Goal: Find specific page/section: Find specific page/section

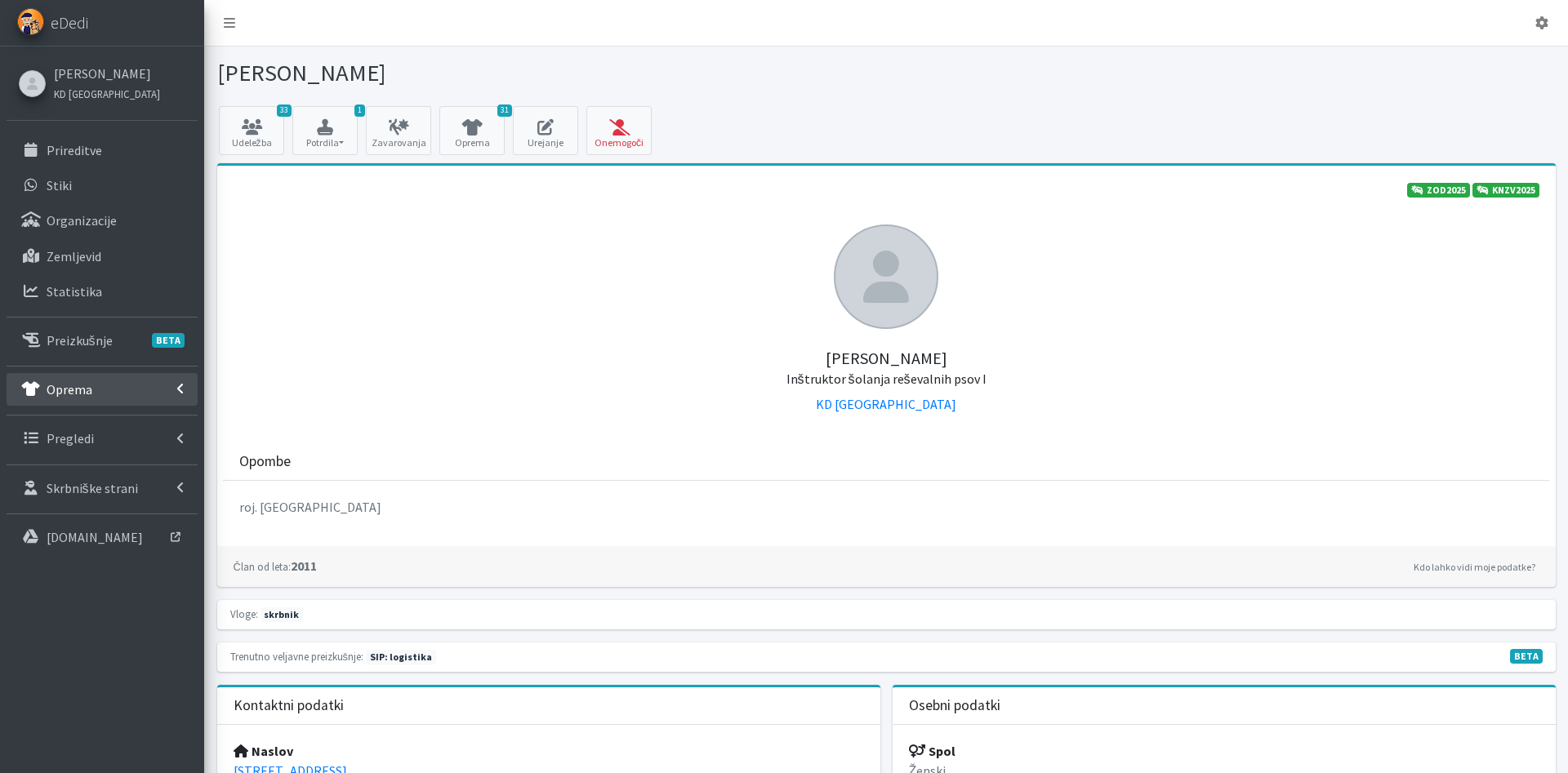
click at [110, 382] on link "Oprema" at bounding box center [102, 389] width 191 height 33
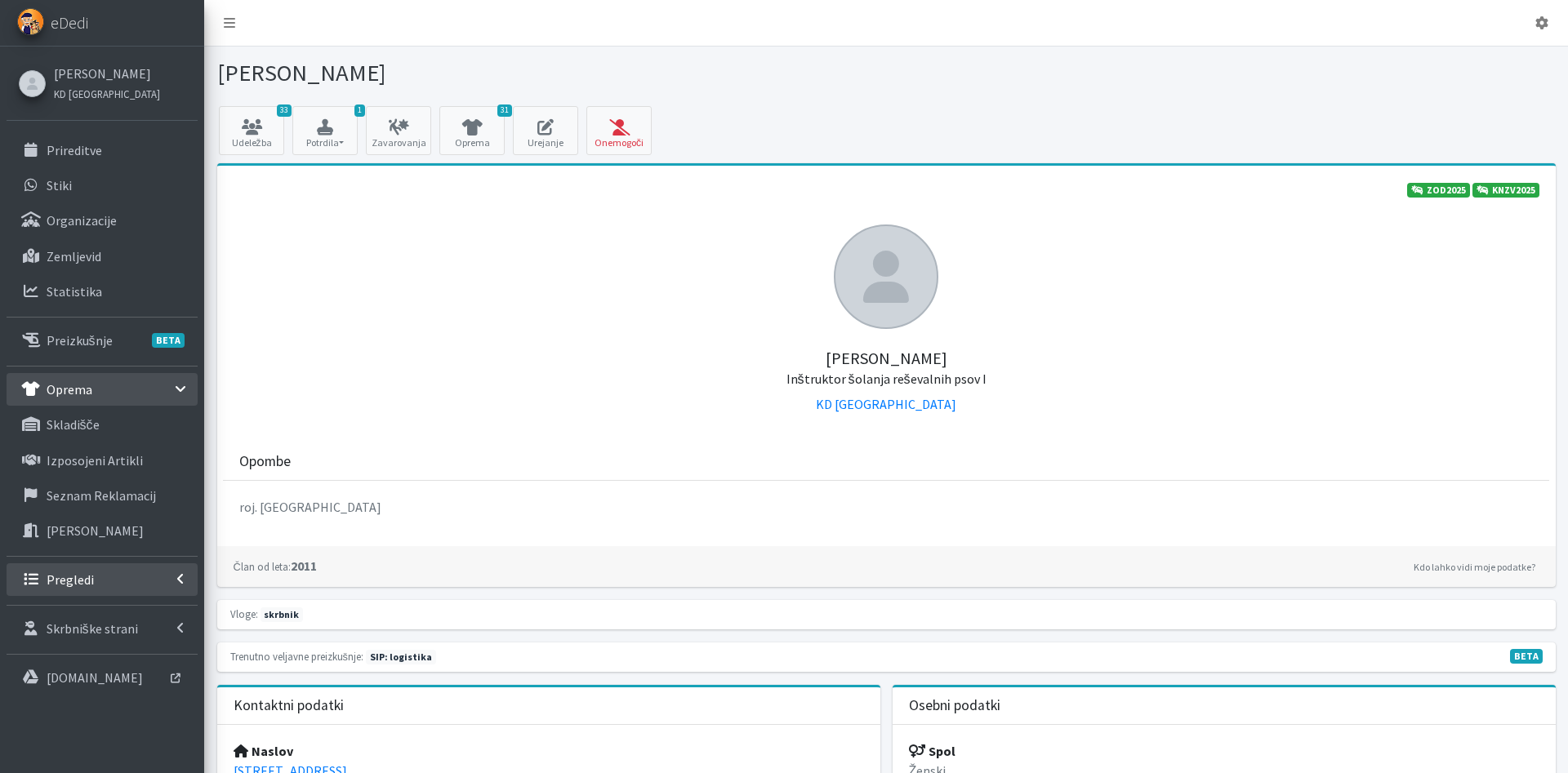
click at [144, 576] on link "Pregledi" at bounding box center [102, 580] width 191 height 33
click at [131, 627] on link "Vodniki" at bounding box center [102, 615] width 191 height 33
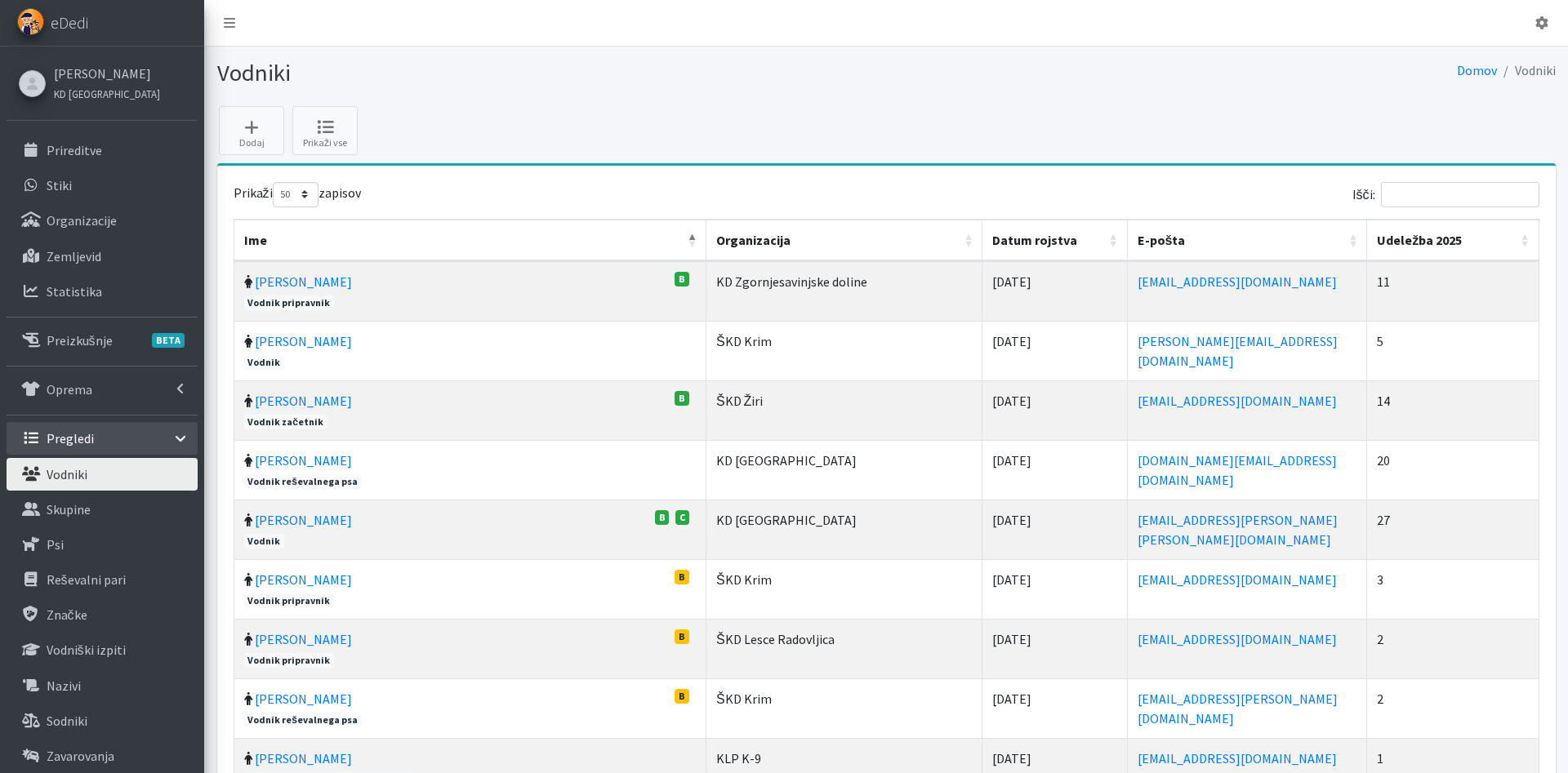
select select "50"
click at [116, 404] on link "Oprema" at bounding box center [102, 389] width 191 height 33
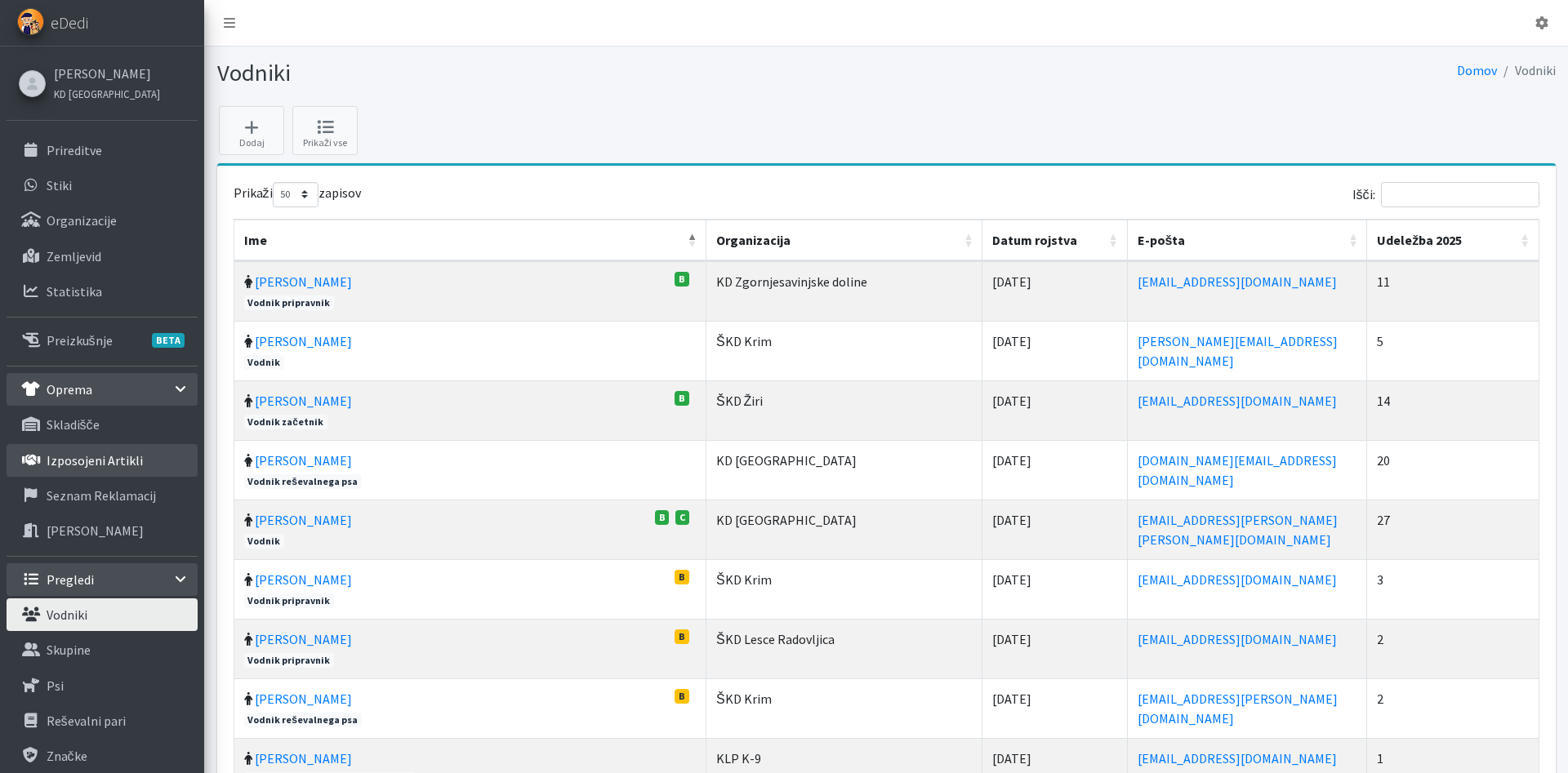
click at [127, 471] on link "Izposojeni artikli" at bounding box center [102, 461] width 191 height 33
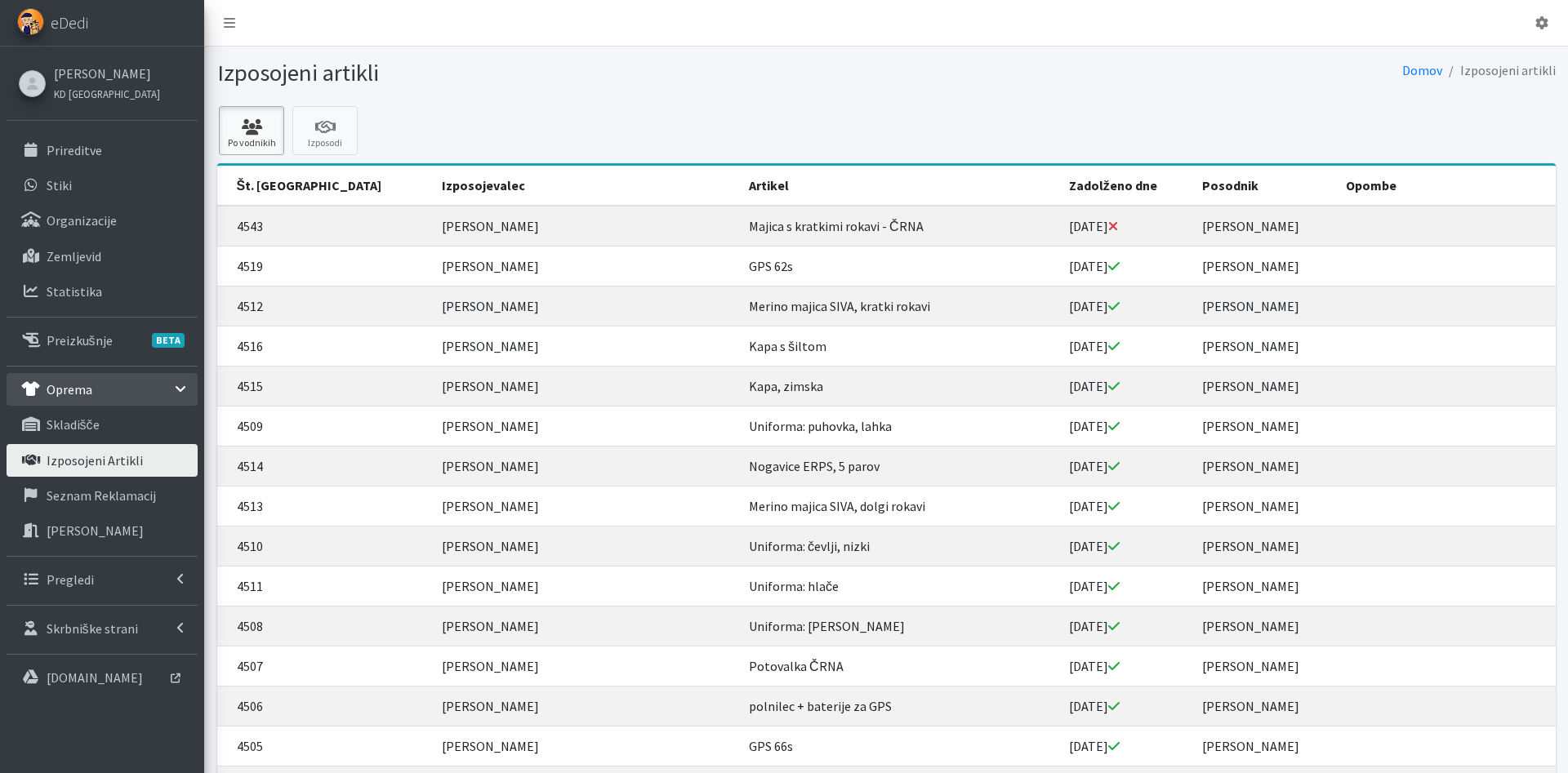
click at [269, 132] on icon at bounding box center [251, 127] width 55 height 16
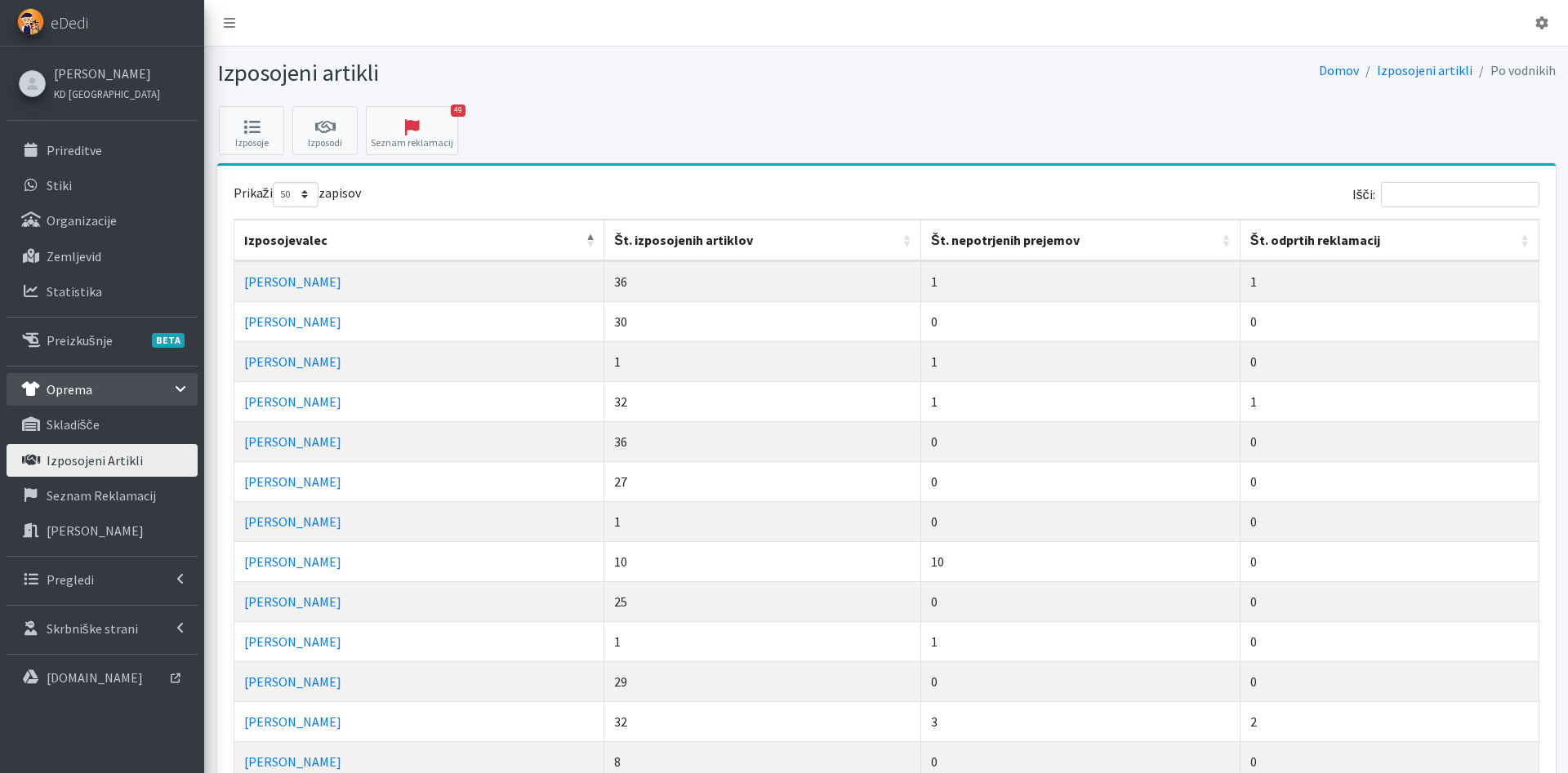
select select "50"
click at [970, 248] on th "Št. nepotrjenih prejemov" at bounding box center [1081, 240] width 320 height 42
click at [970, 239] on th "Št. nepotrjenih prejemov" at bounding box center [1081, 240] width 320 height 42
drag, startPoint x: 385, startPoint y: 290, endPoint x: 238, endPoint y: 286, distance: 147.1
click at [238, 286] on td "[PERSON_NAME]" at bounding box center [419, 281] width 371 height 40
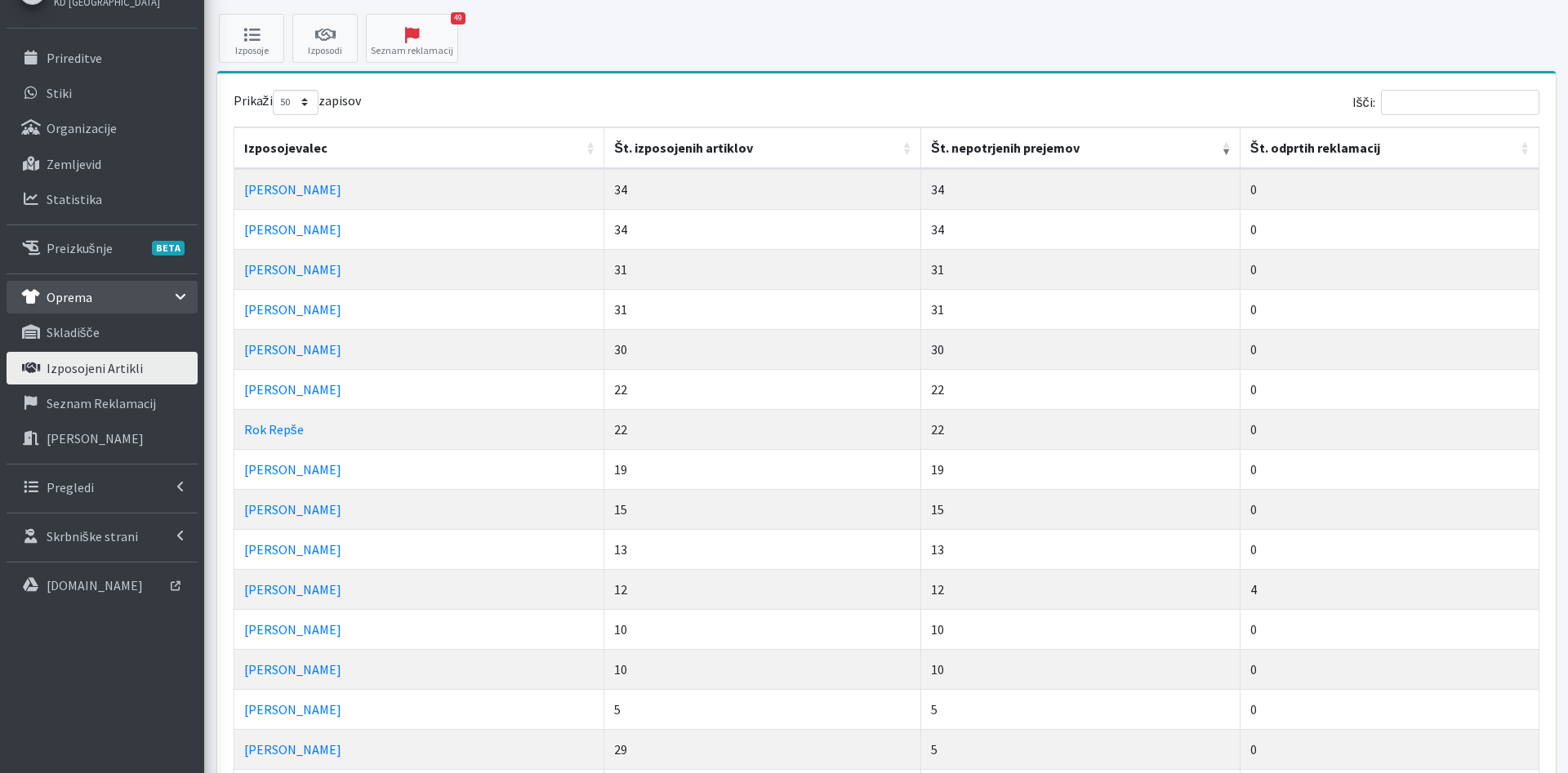
scroll to position [83, 0]
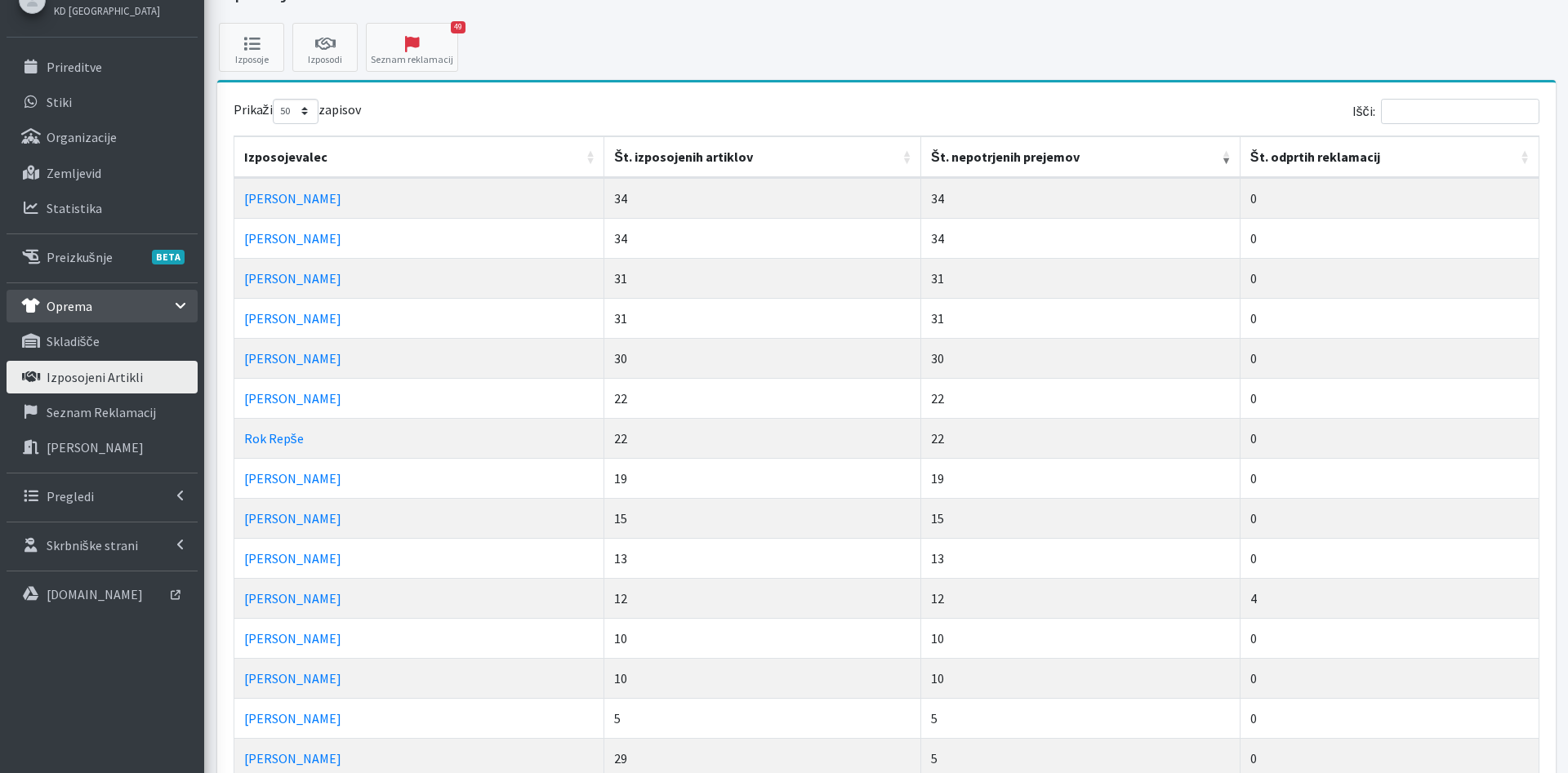
click at [495, 232] on td "Tamara Bonasera" at bounding box center [419, 237] width 371 height 40
click at [294, 514] on link "Jože Žakelj" at bounding box center [292, 518] width 97 height 16
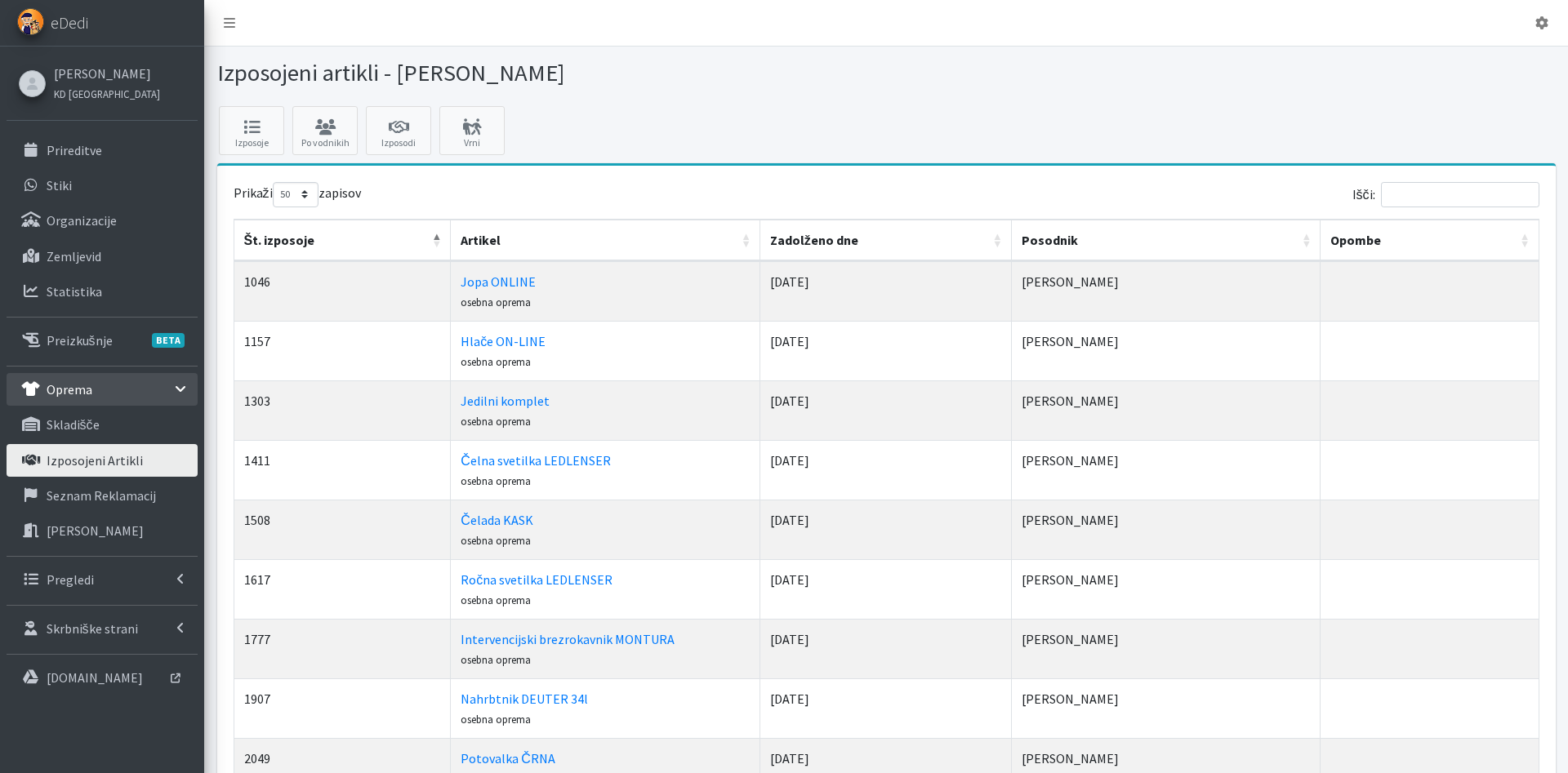
select select "50"
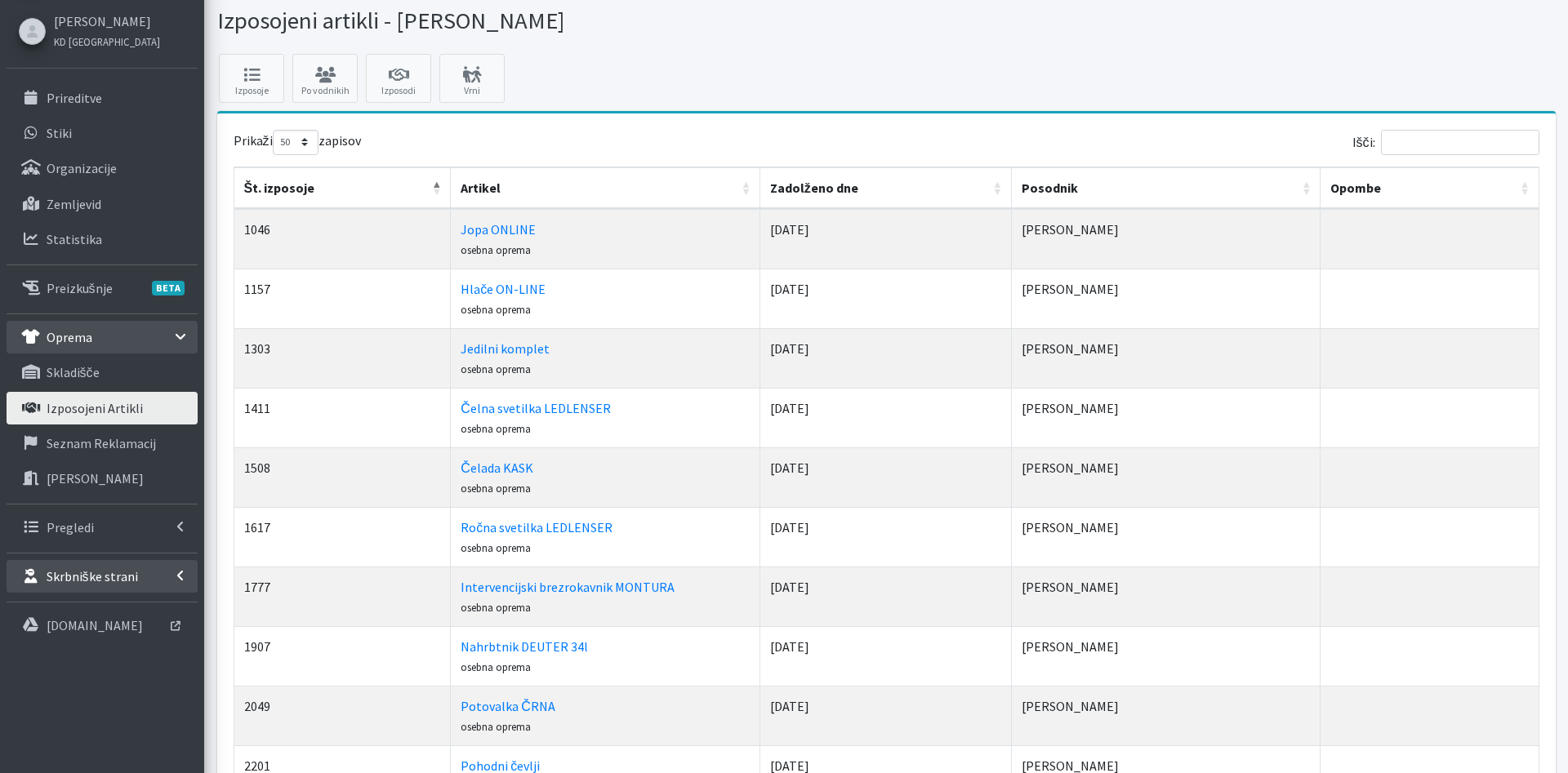
scroll to position [83, 0]
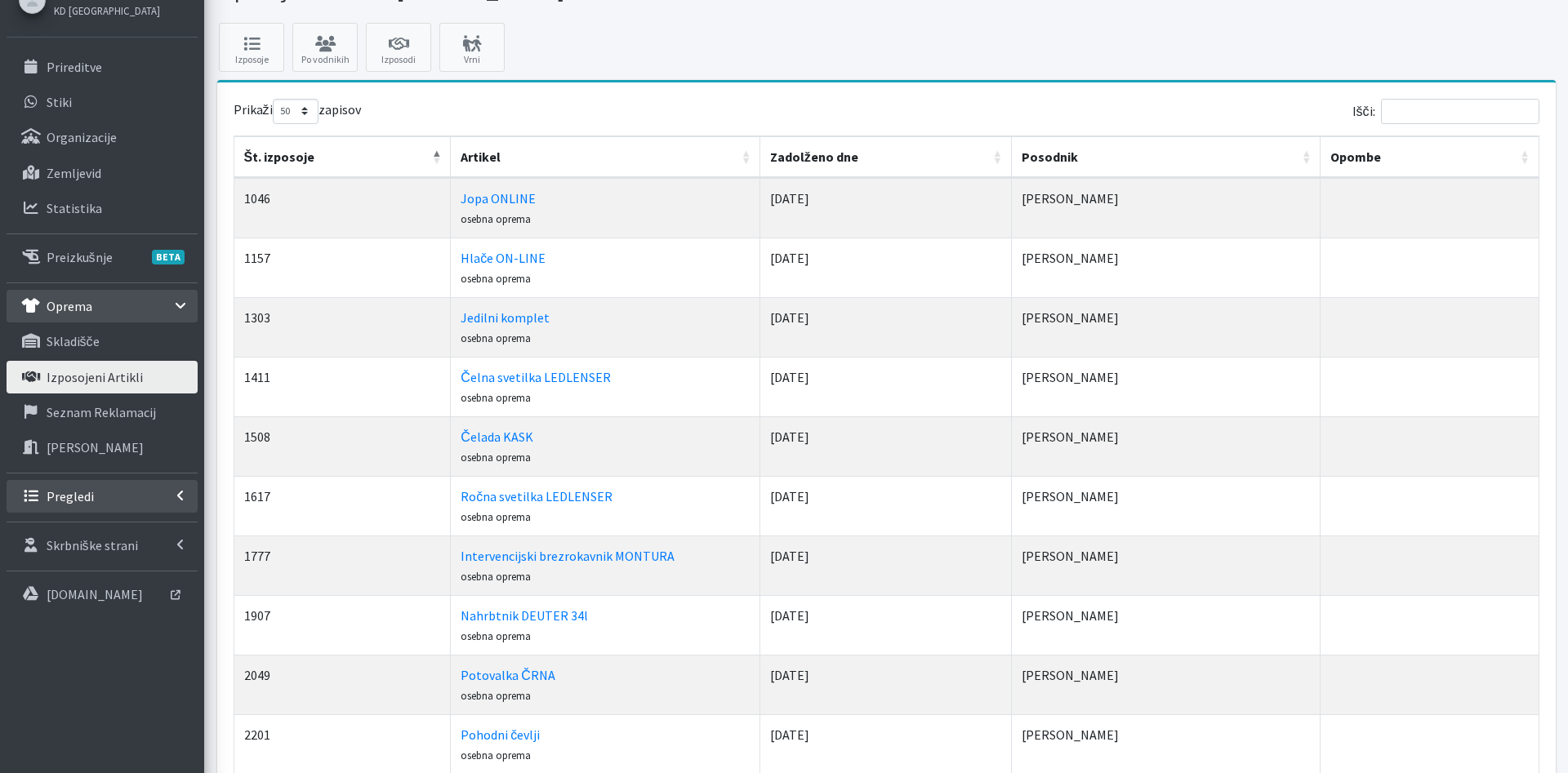
click at [96, 495] on link "Pregledi" at bounding box center [102, 497] width 191 height 33
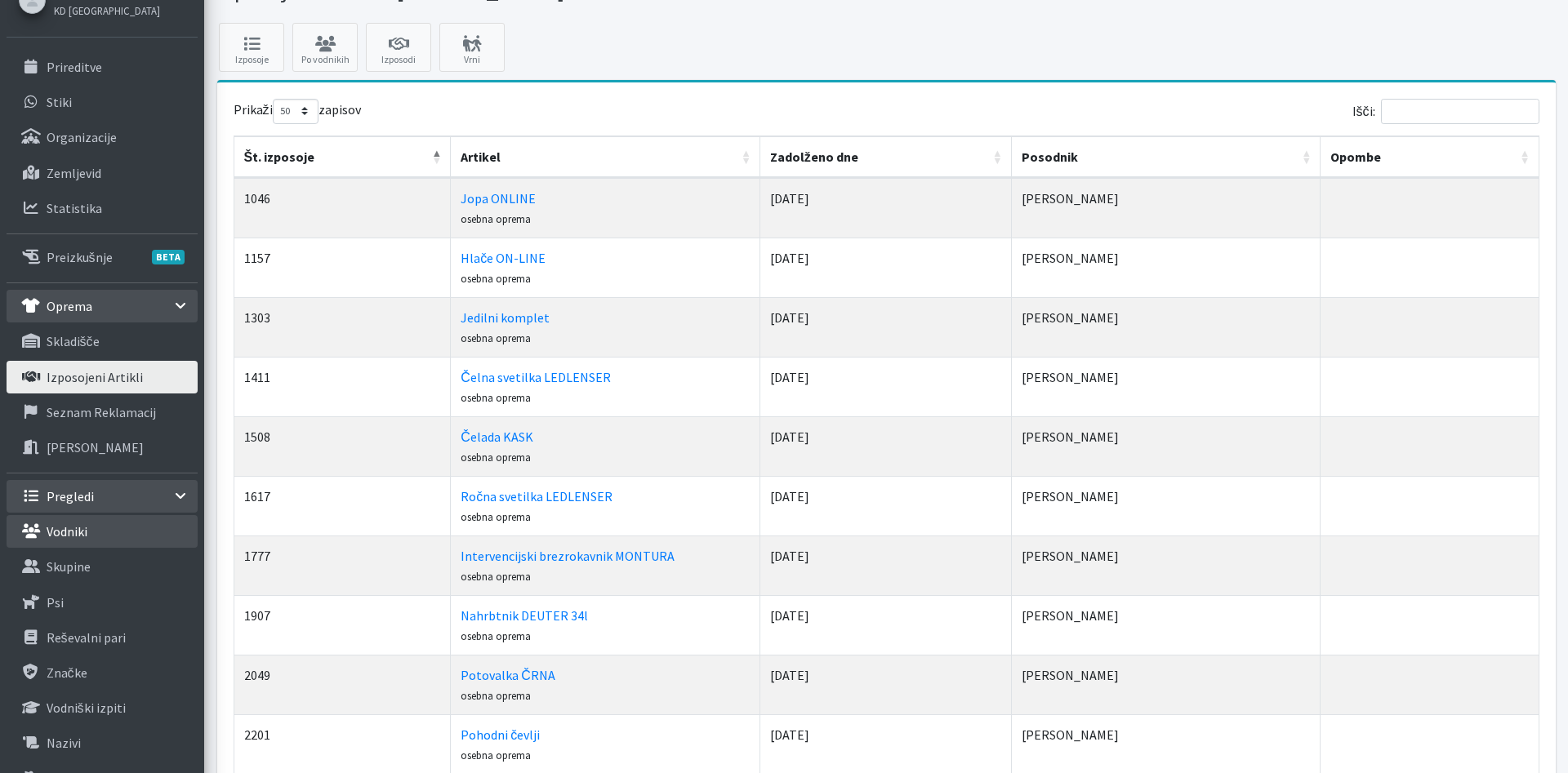
click at [111, 537] on link "Vodniki" at bounding box center [102, 532] width 191 height 33
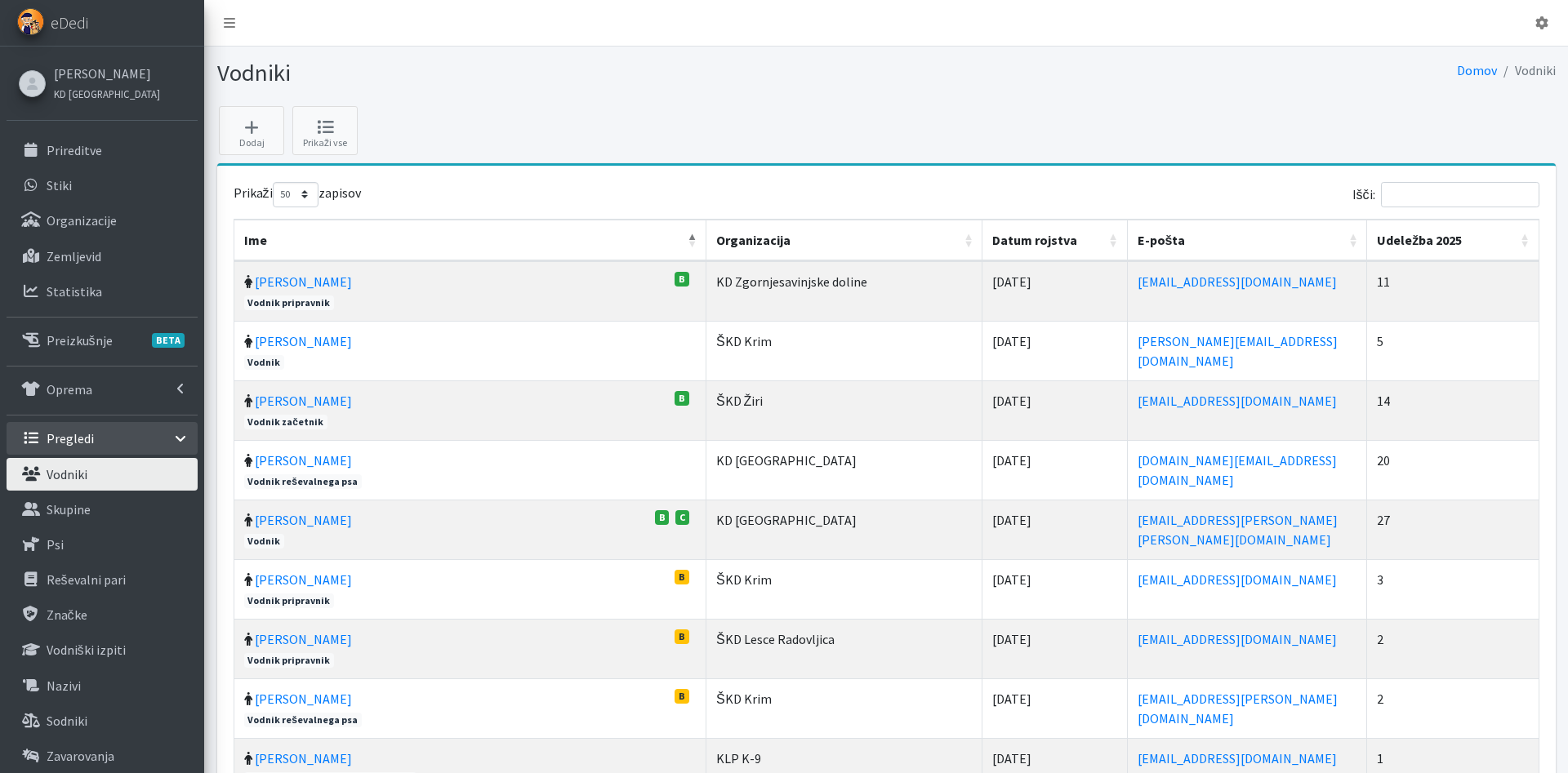
select select "50"
click at [1419, 193] on input "Išči:" at bounding box center [1460, 195] width 159 height 25
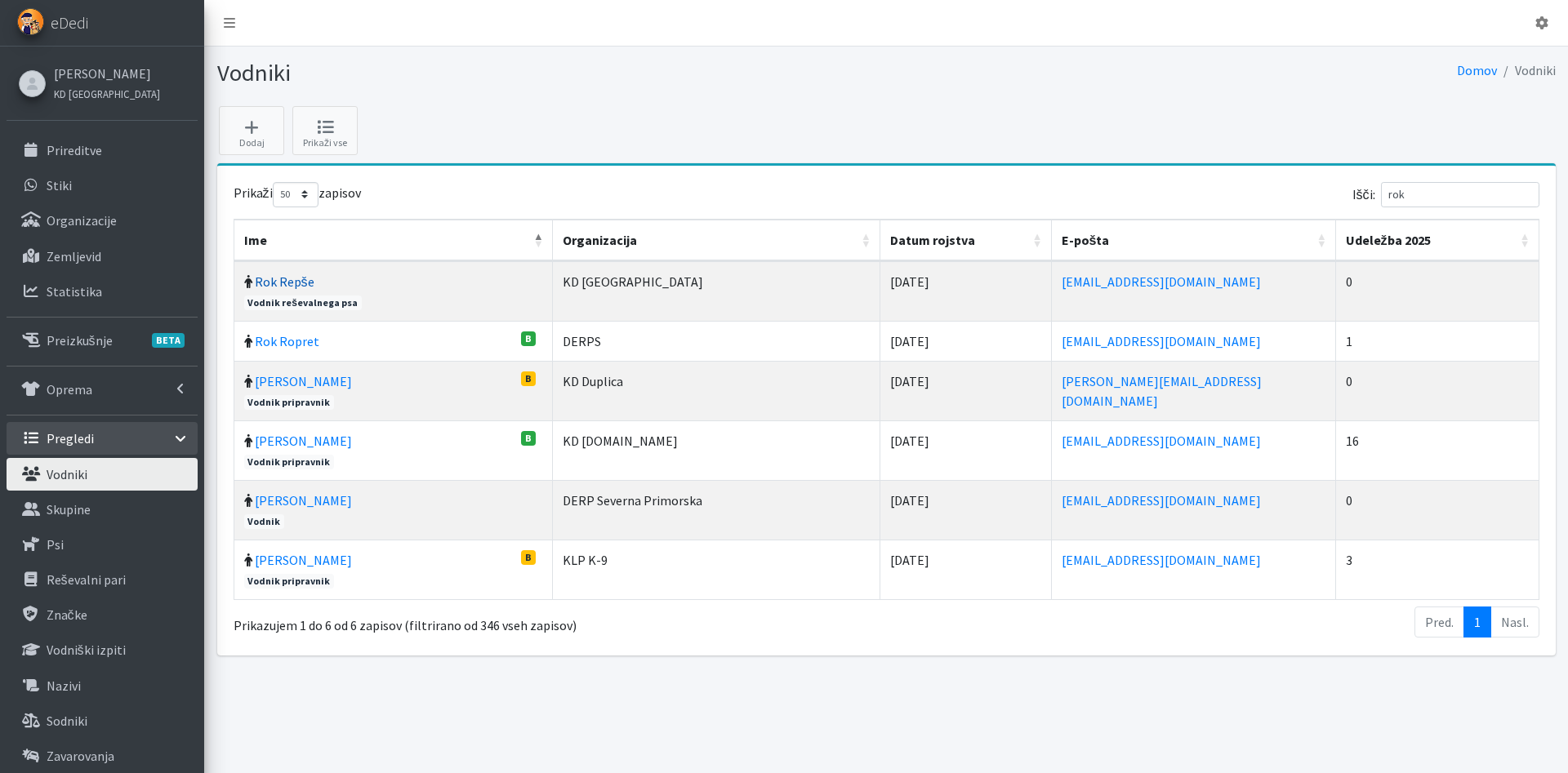
click at [286, 276] on link "Rok Repše" at bounding box center [285, 281] width 60 height 16
drag, startPoint x: 1396, startPoint y: 194, endPoint x: 1278, endPoint y: 170, distance: 120.4
click at [1381, 194] on input "rok" at bounding box center [1460, 195] width 159 height 25
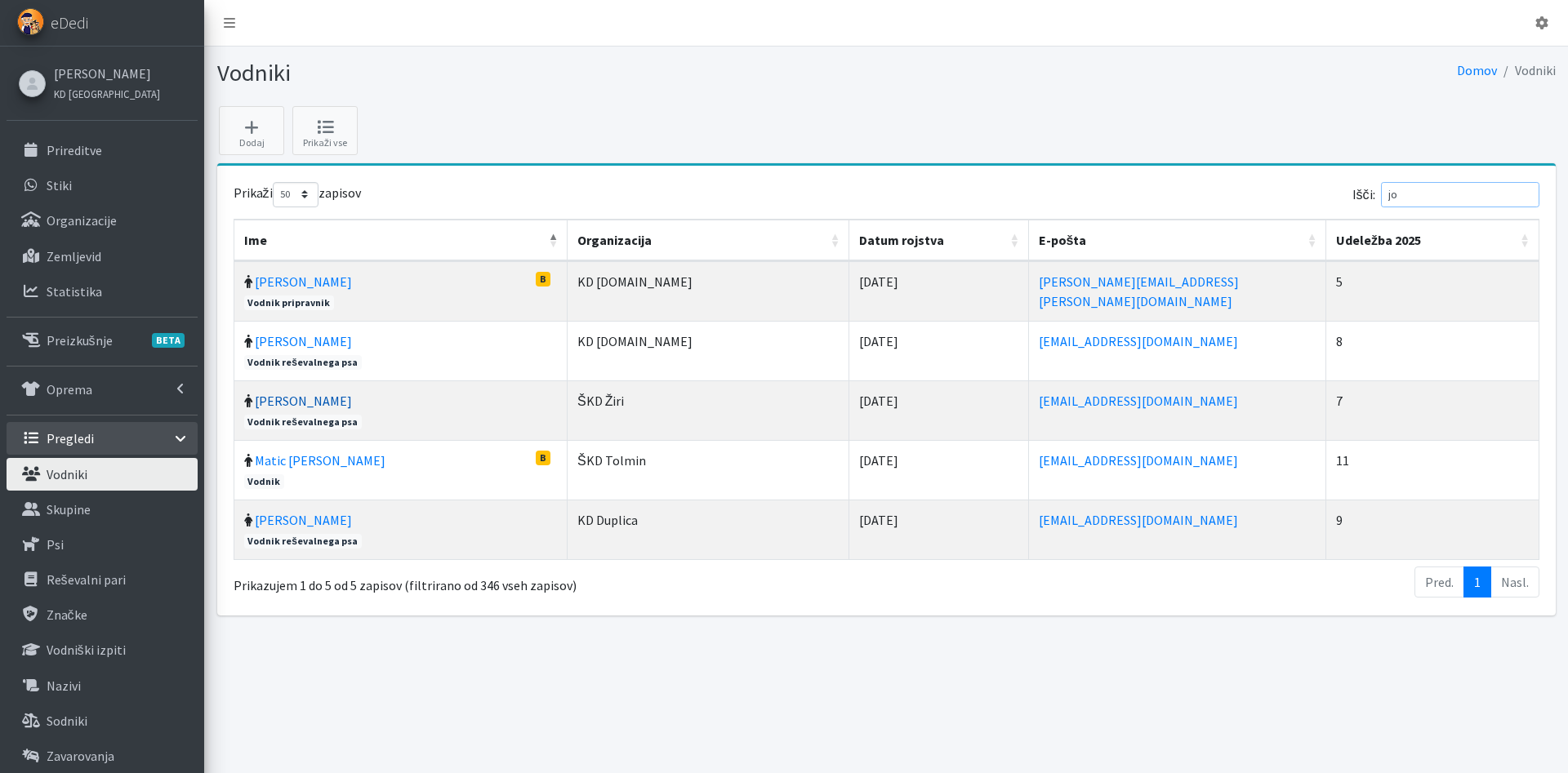
type input "jo"
click at [292, 405] on link "[PERSON_NAME]" at bounding box center [303, 401] width 97 height 16
drag, startPoint x: 1445, startPoint y: 199, endPoint x: 1352, endPoint y: 188, distance: 93.6
click at [1381, 191] on input "jo" at bounding box center [1460, 195] width 159 height 25
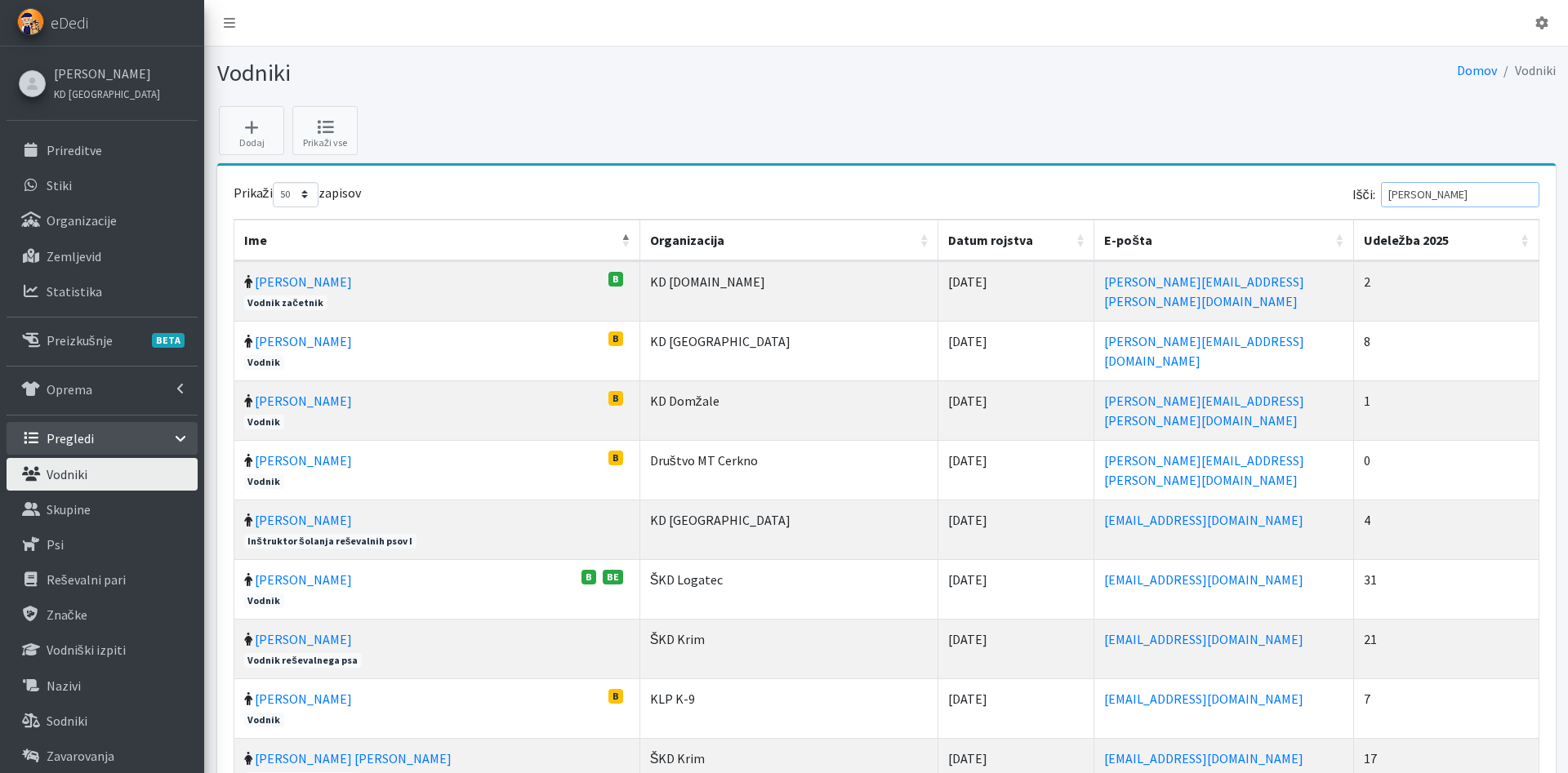
type input "greg"
click at [289, 390] on td "Gregor Hribar B Vodnik" at bounding box center [437, 411] width 406 height 60
click at [294, 397] on link "Gregor Hribar" at bounding box center [303, 401] width 97 height 16
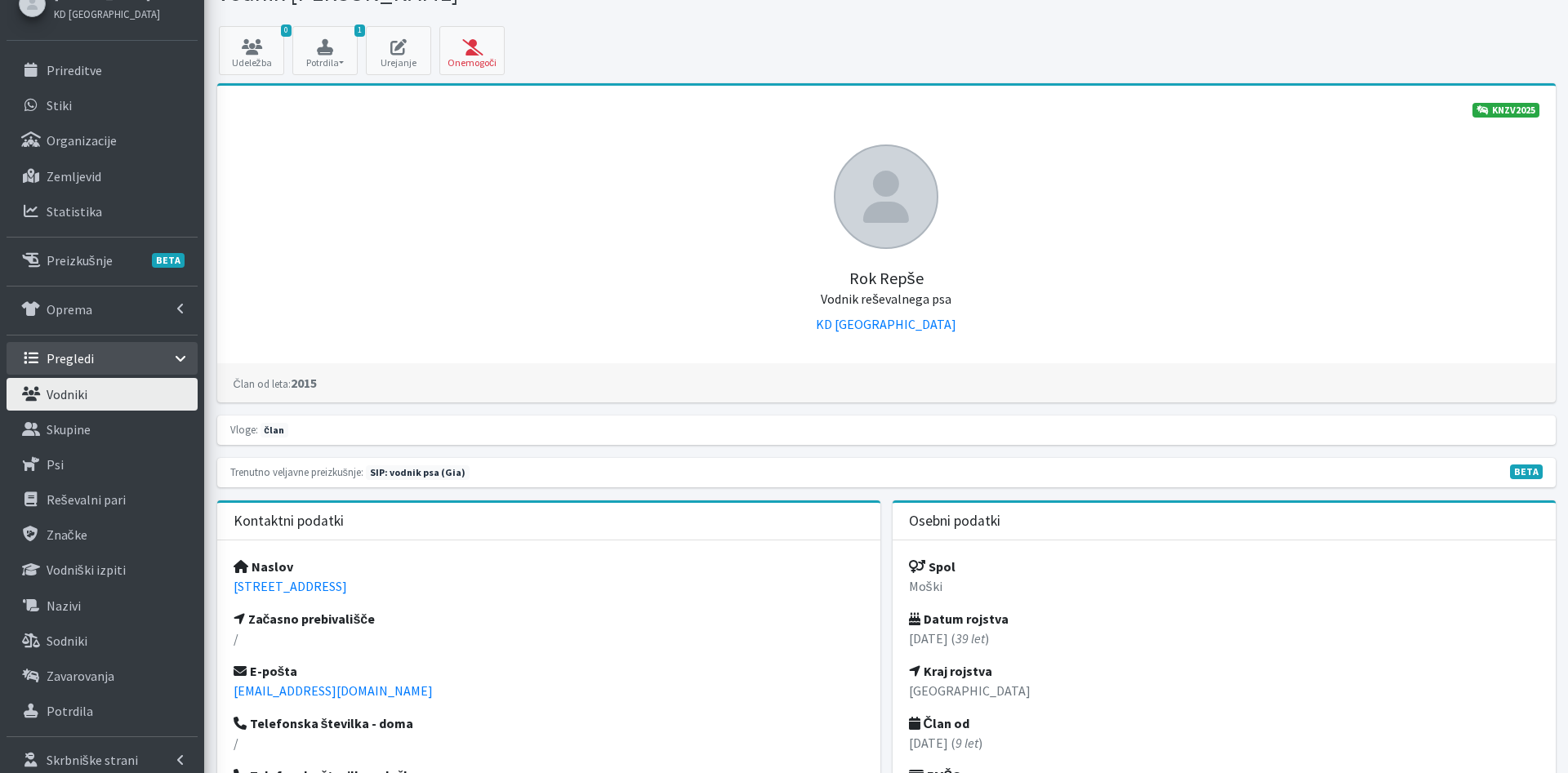
scroll to position [417, 0]
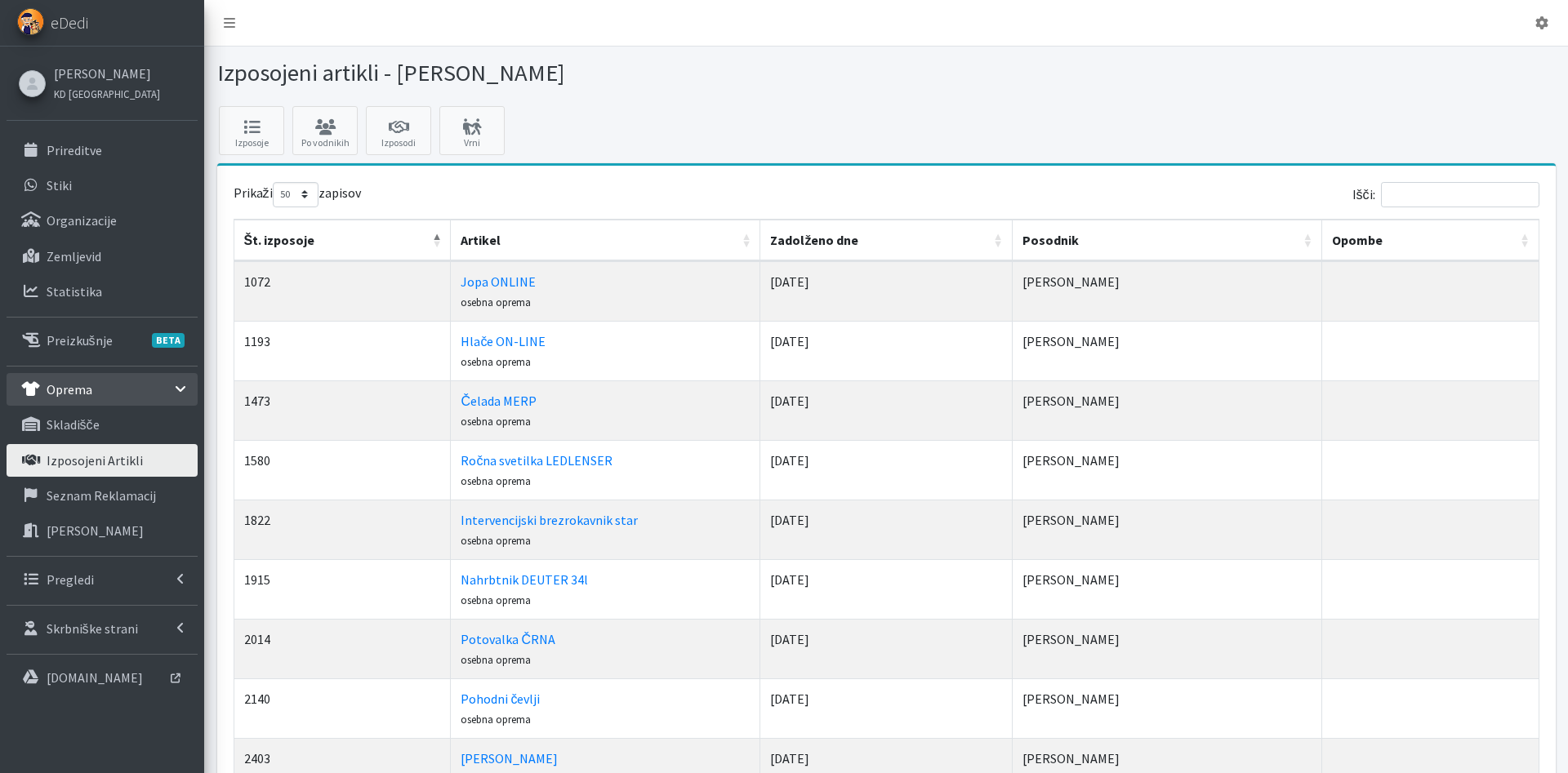
select select "50"
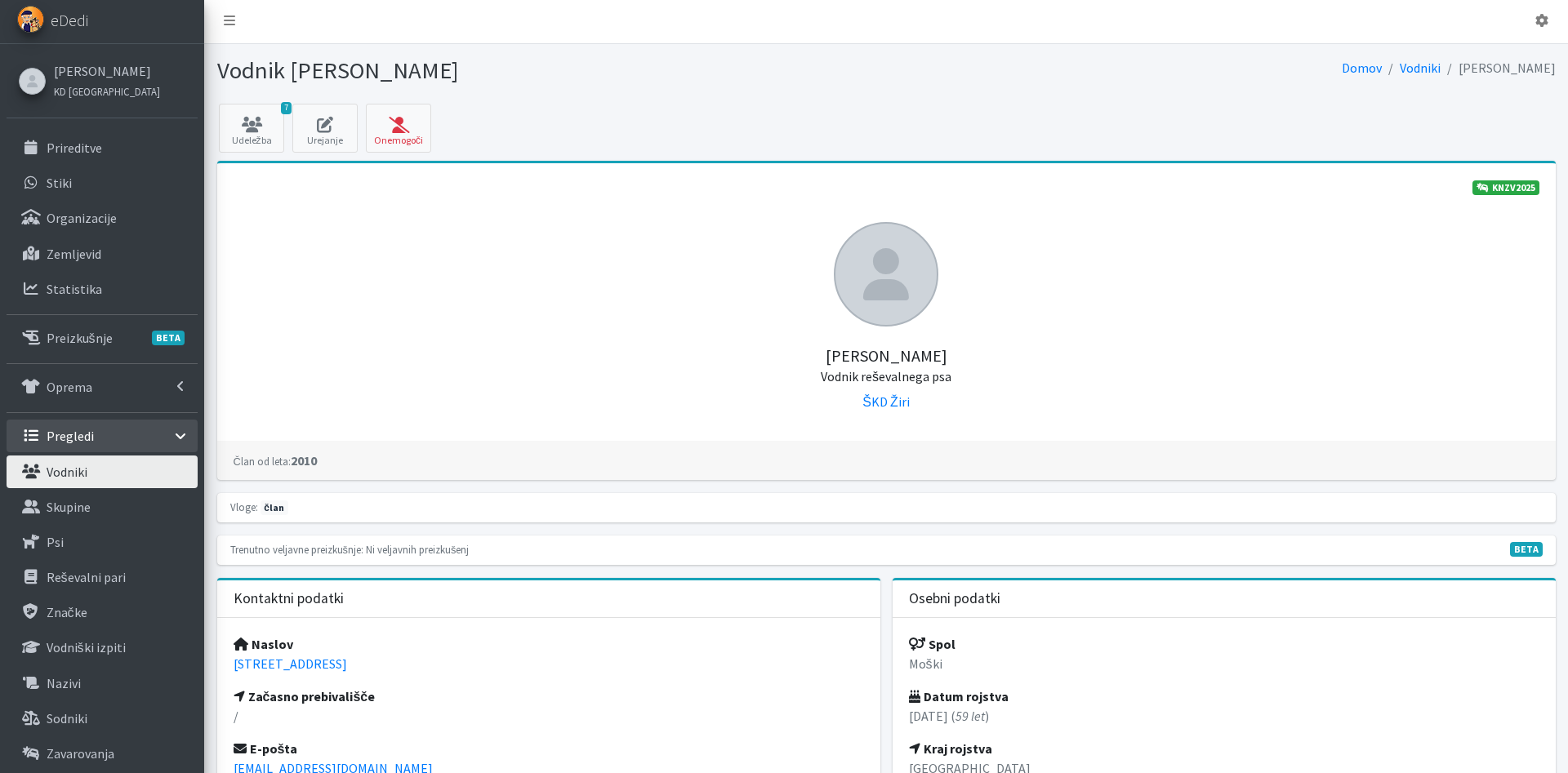
scroll to position [333, 0]
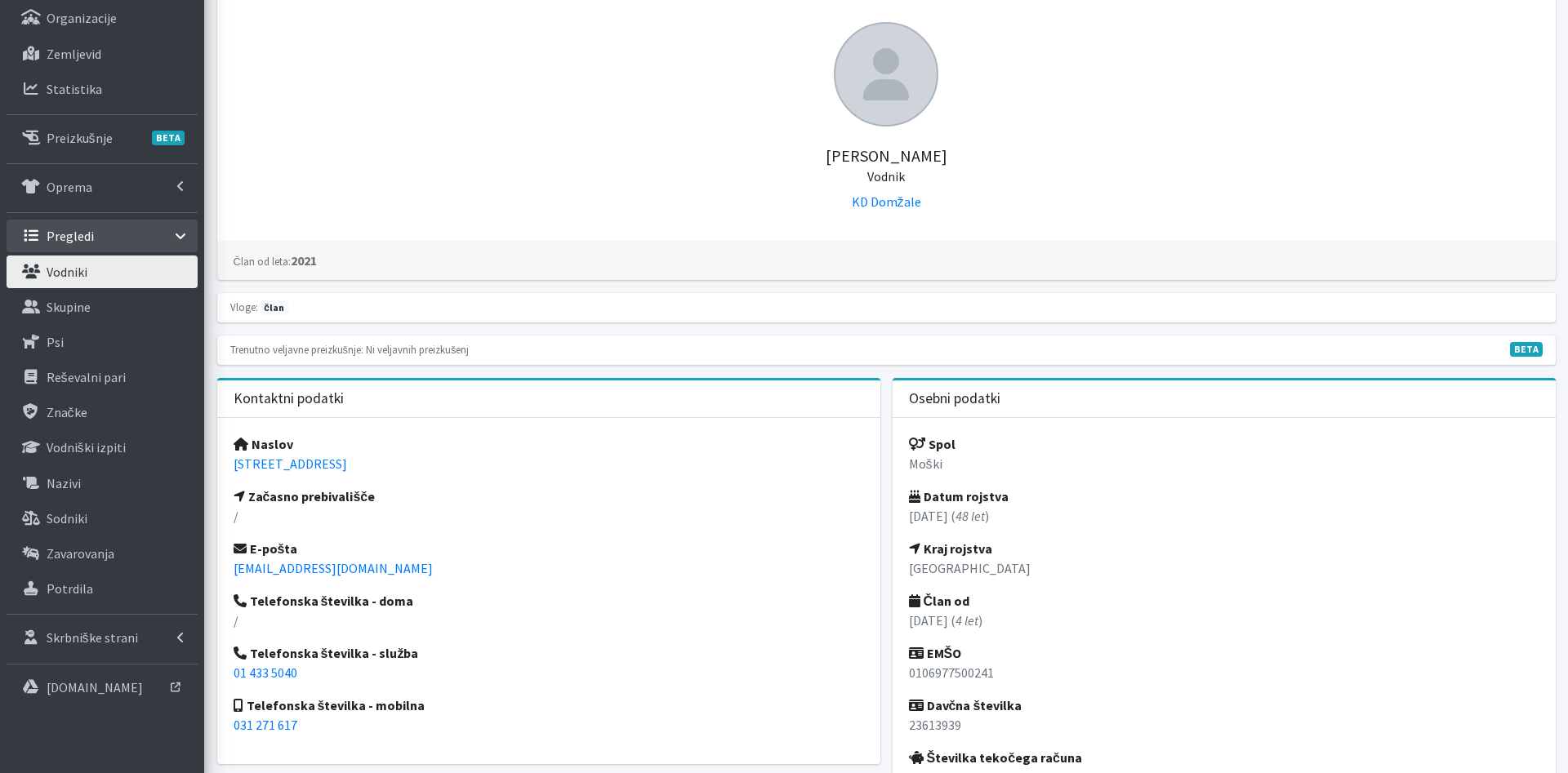
scroll to position [250, 0]
